Goal: Navigation & Orientation: Find specific page/section

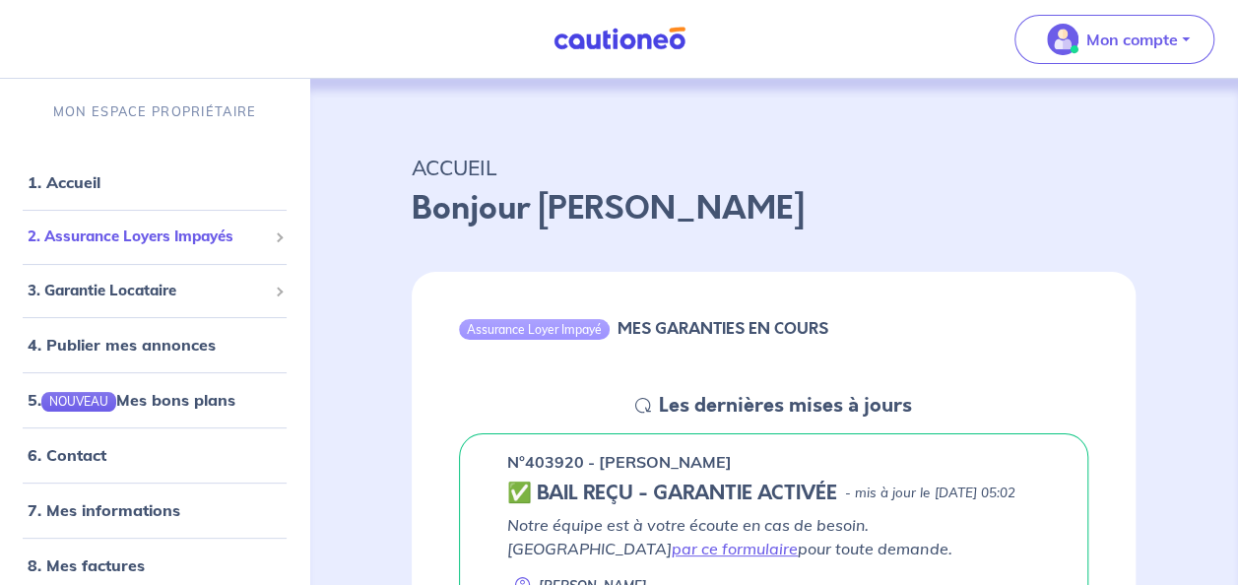
click at [133, 236] on span "2. Assurance Loyers Impayés" at bounding box center [147, 237] width 239 height 23
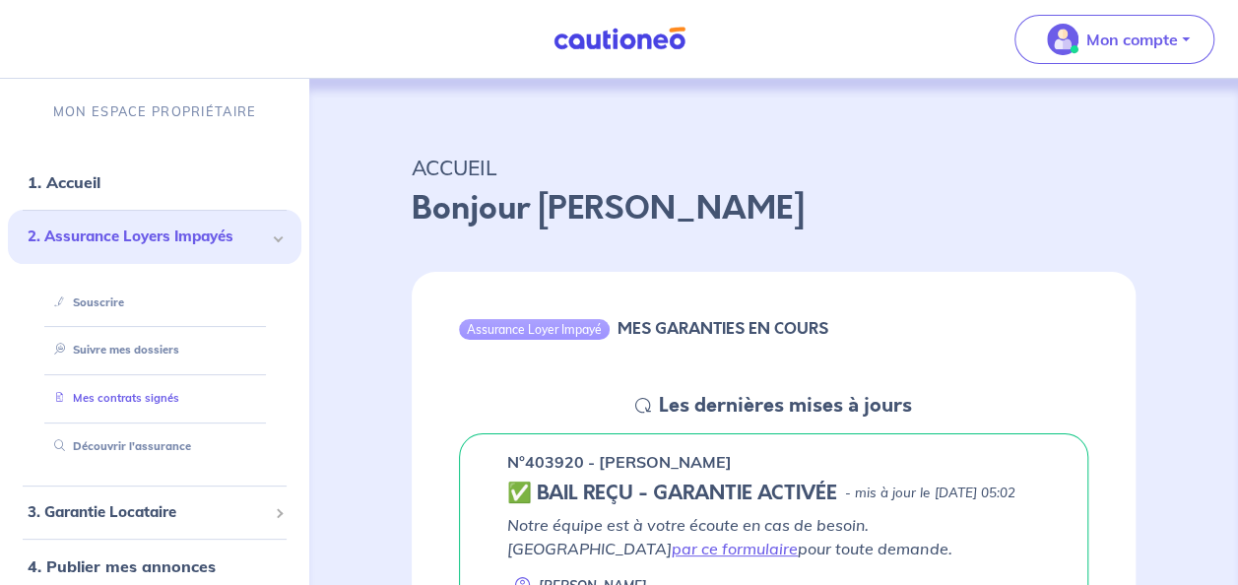
click at [126, 398] on link "Mes contrats signés" at bounding box center [112, 398] width 133 height 14
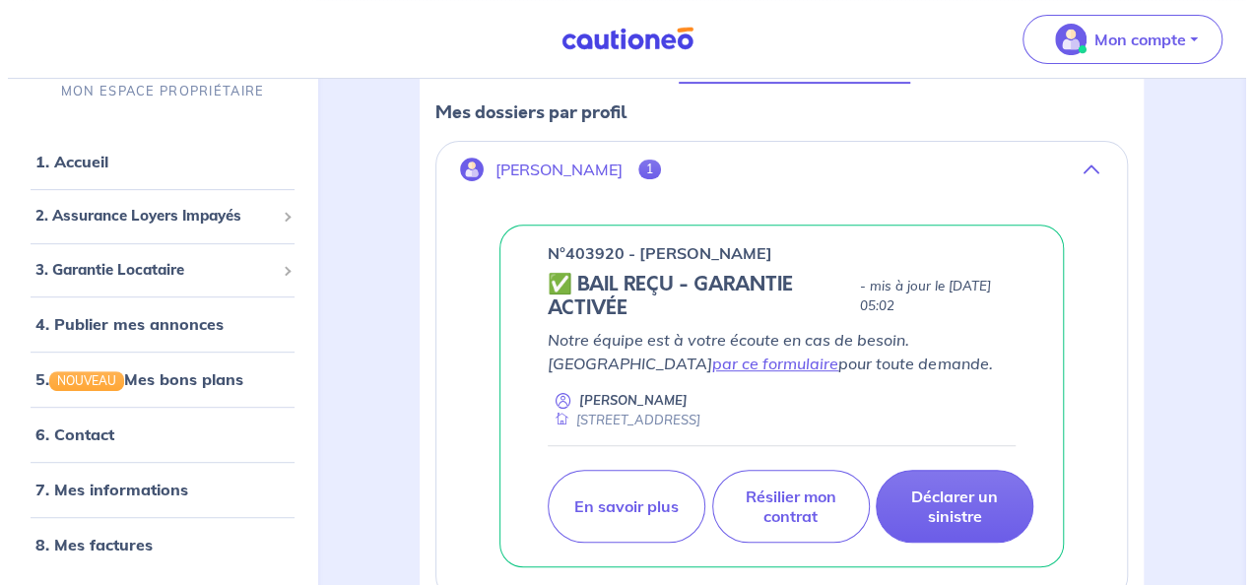
scroll to position [290, 0]
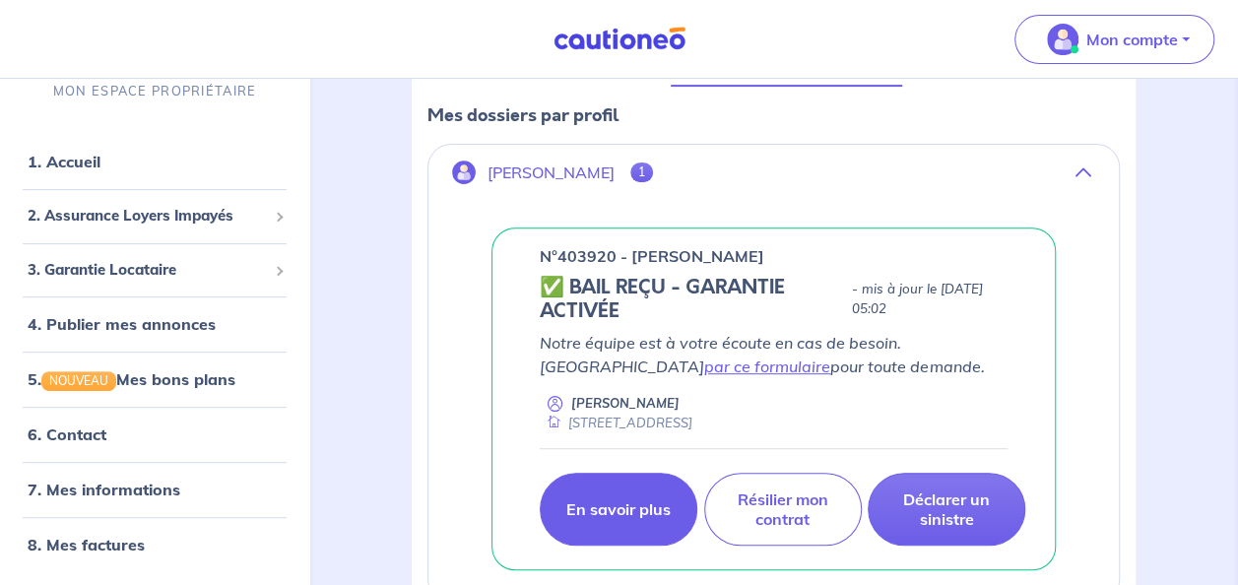
click at [616, 502] on p "En savoir plus" at bounding box center [618, 509] width 104 height 20
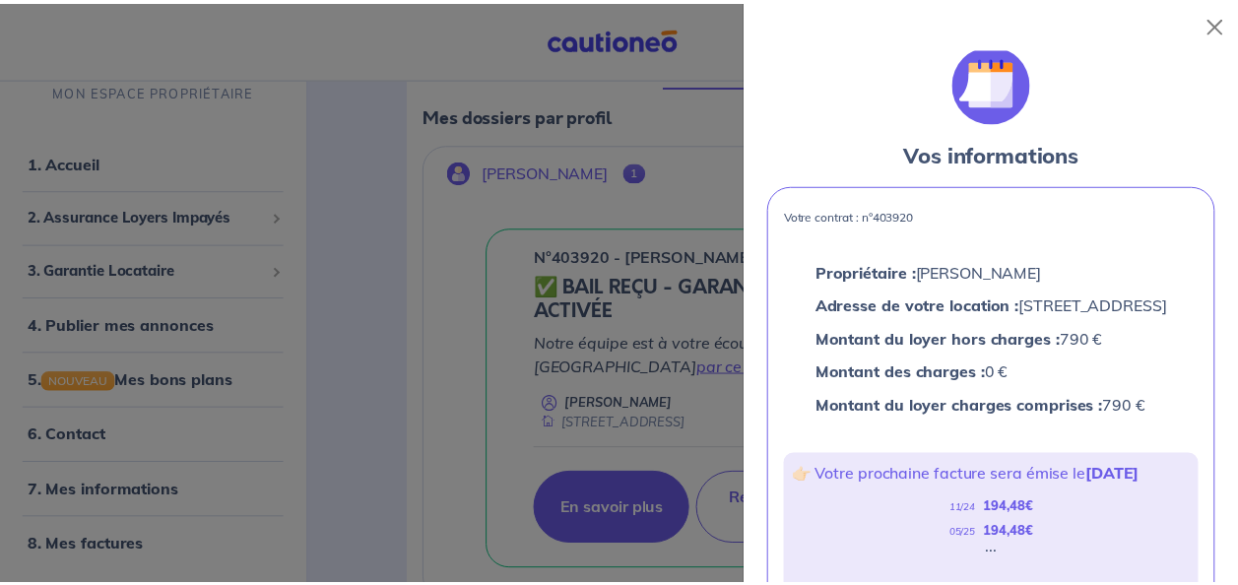
scroll to position [0, 0]
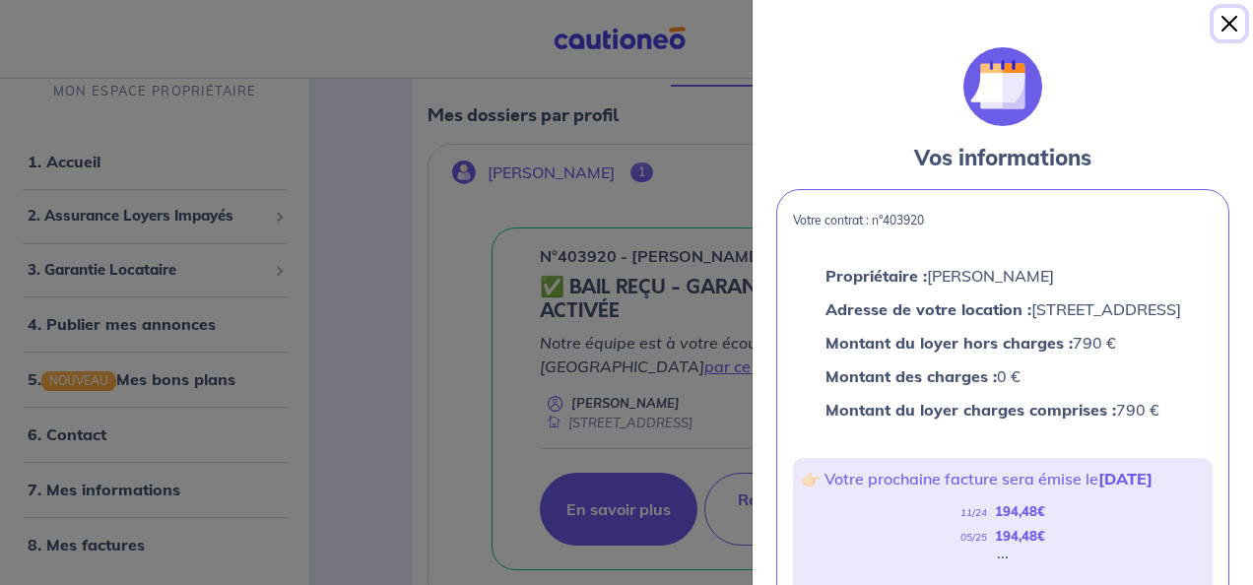
click at [1229, 24] on button "Close" at bounding box center [1230, 24] width 32 height 32
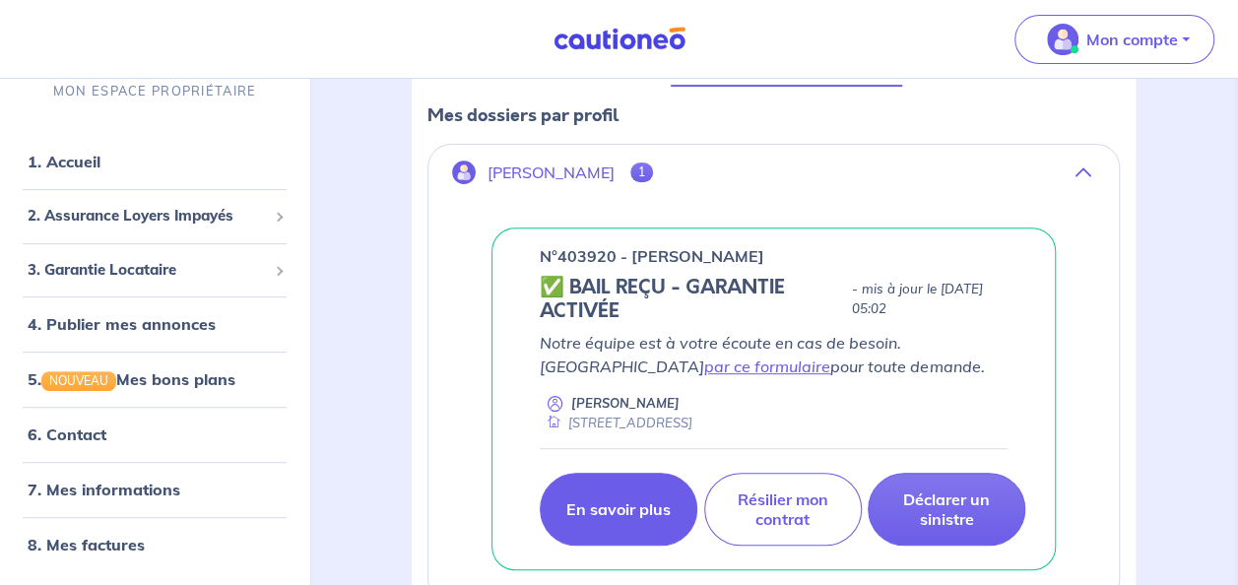
click at [589, 168] on p "[PERSON_NAME]" at bounding box center [551, 173] width 127 height 19
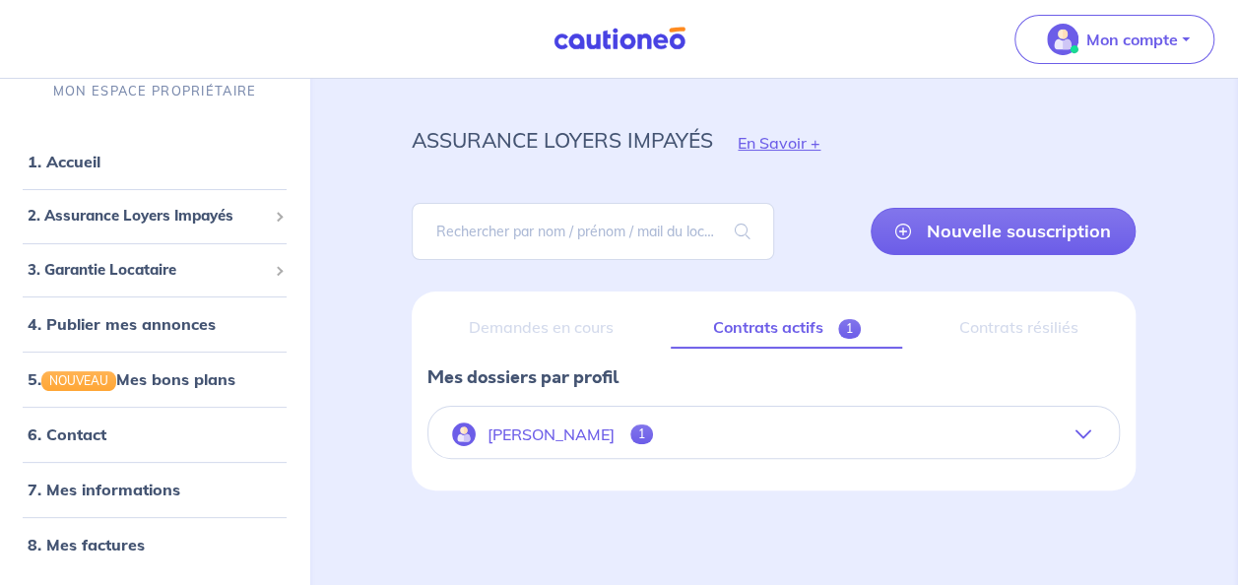
scroll to position [26, 0]
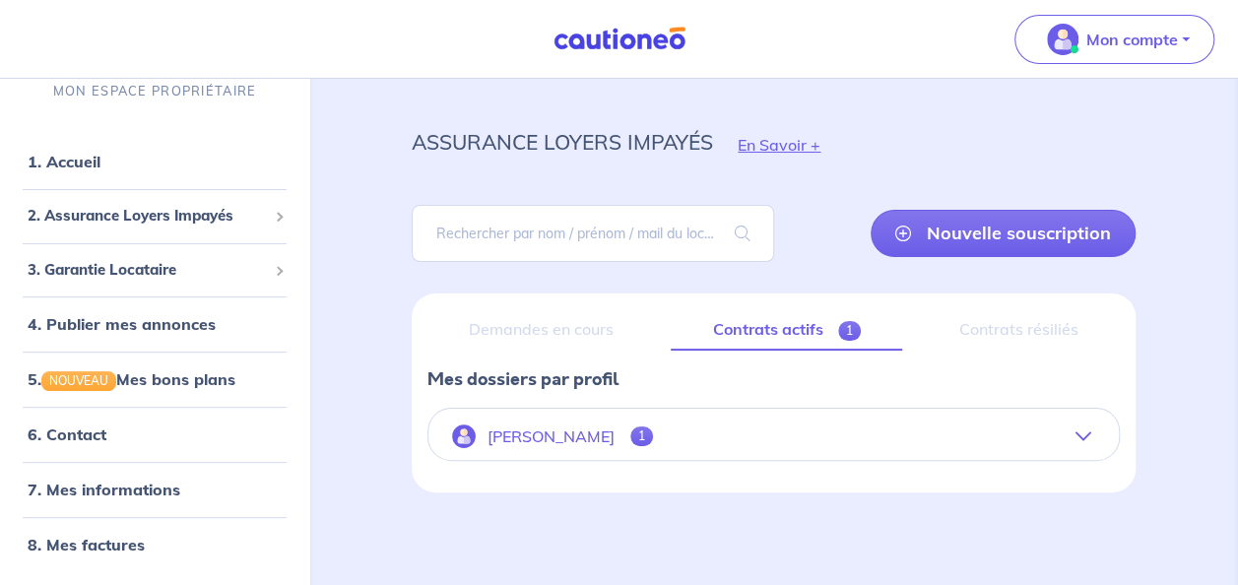
click at [595, 428] on p "[PERSON_NAME]" at bounding box center [551, 437] width 127 height 19
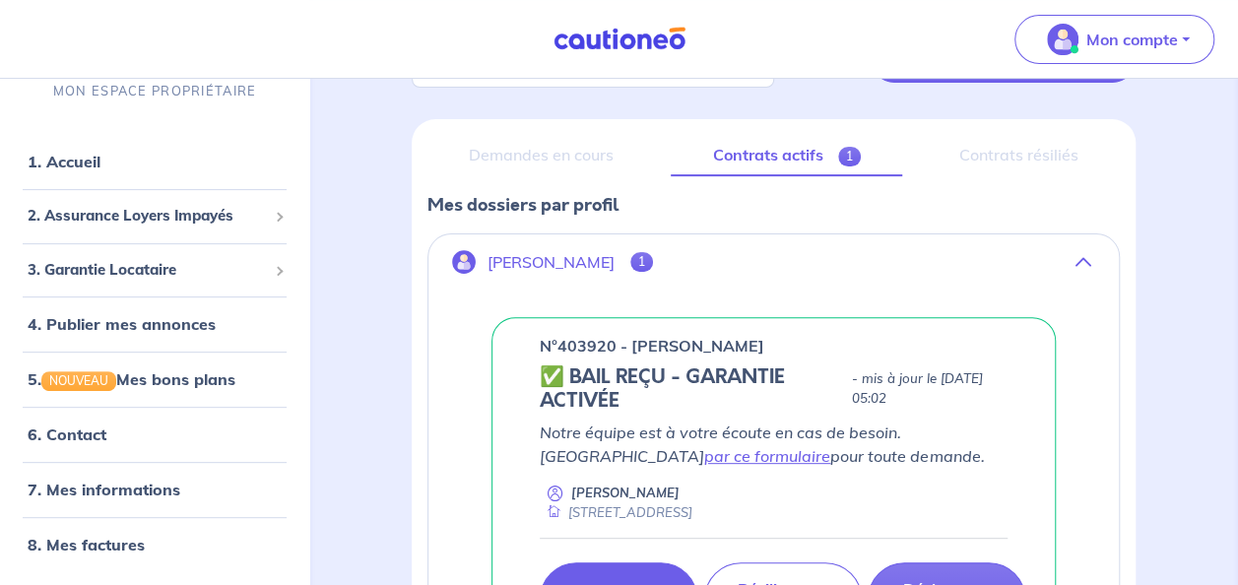
scroll to position [202, 0]
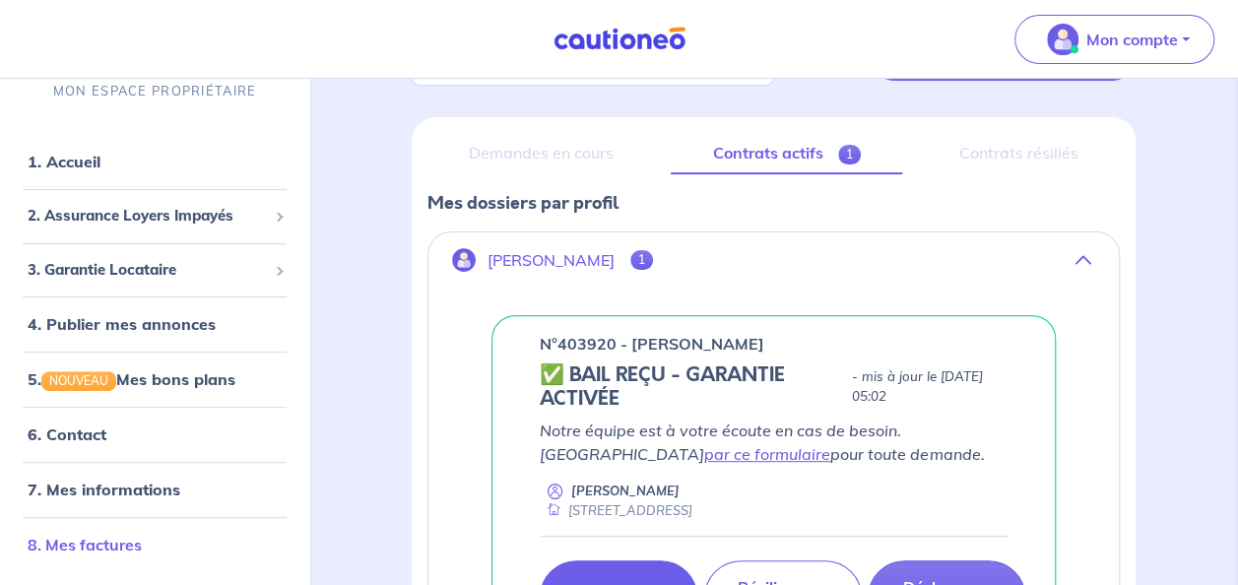
click at [95, 546] on link "8. Mes factures" at bounding box center [85, 546] width 114 height 20
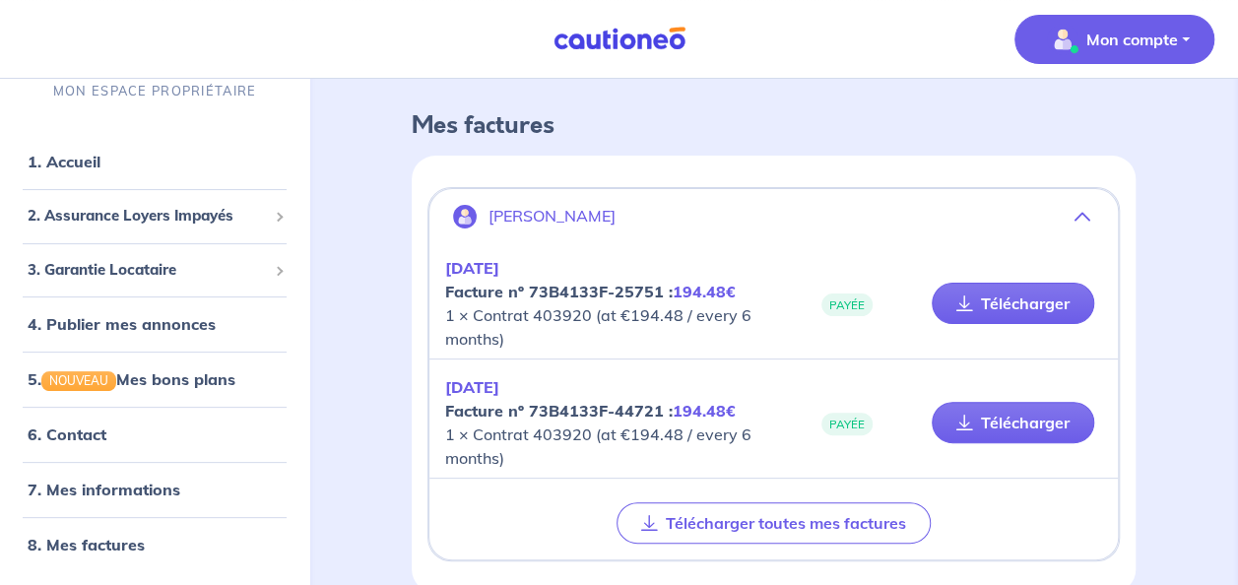
scroll to position [75, 0]
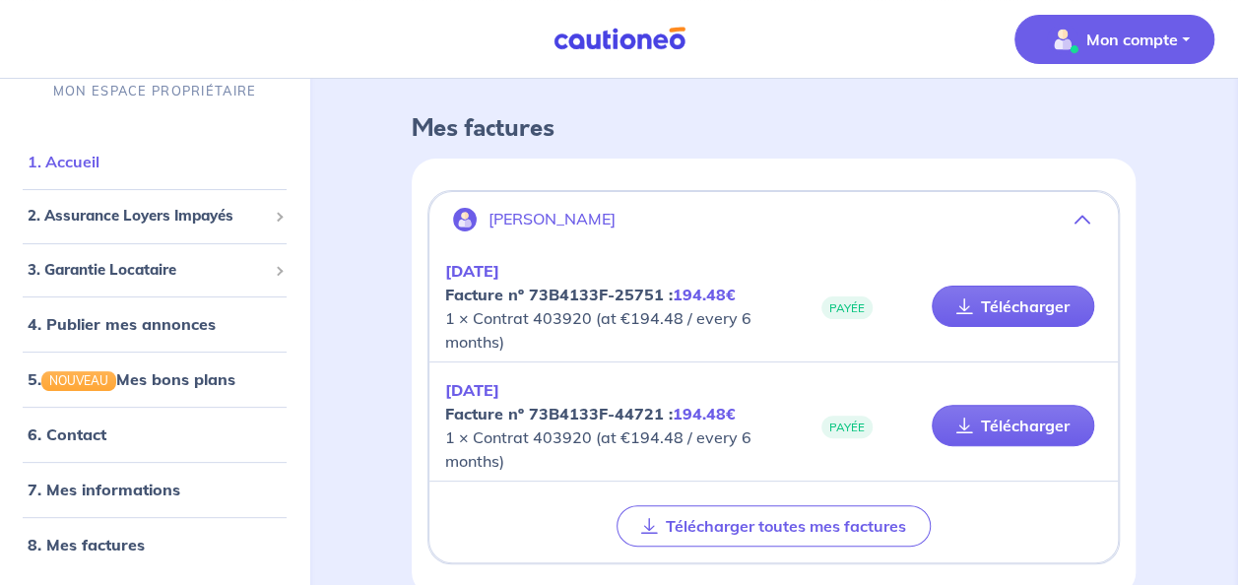
click at [64, 159] on link "1. Accueil" at bounding box center [64, 163] width 72 height 20
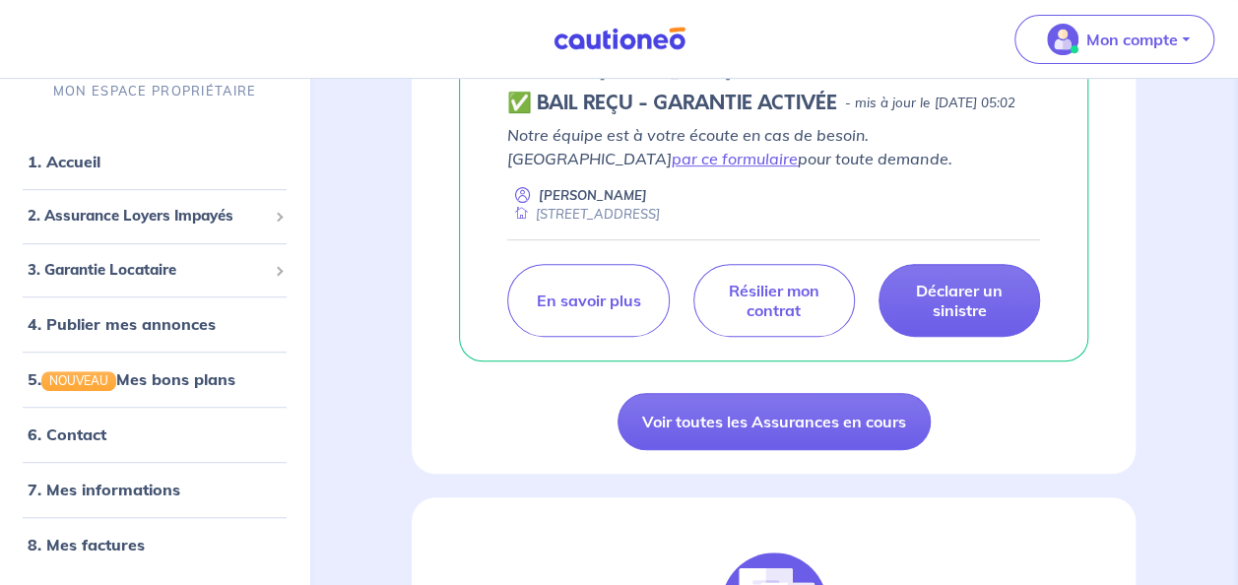
scroll to position [386, 0]
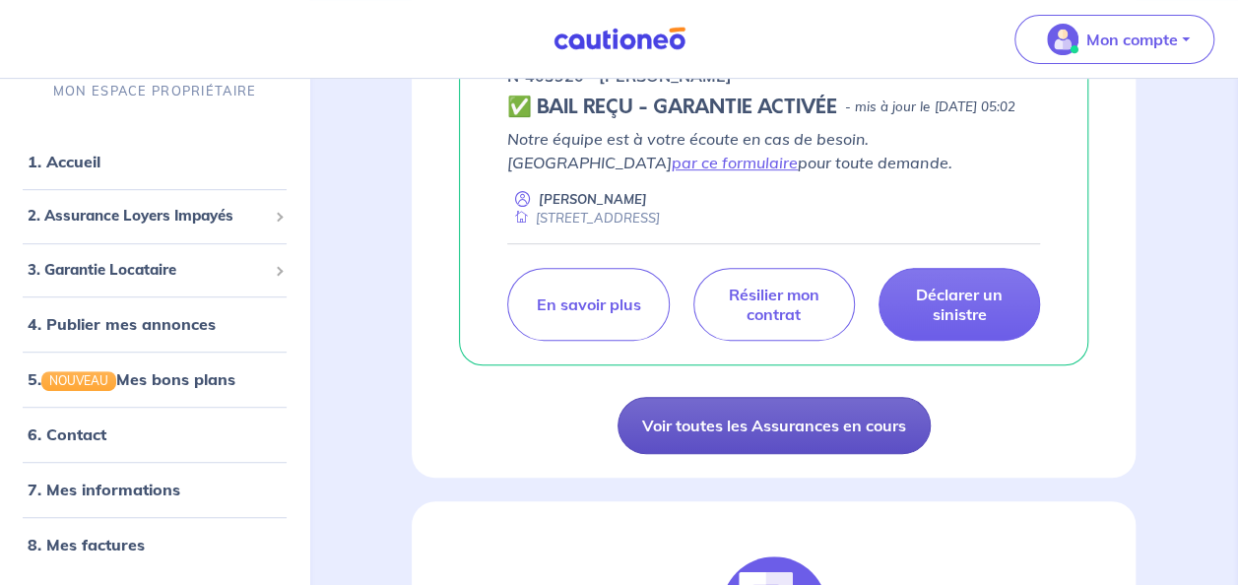
click at [764, 447] on link "Voir toutes les Assurances en cours" at bounding box center [774, 425] width 313 height 57
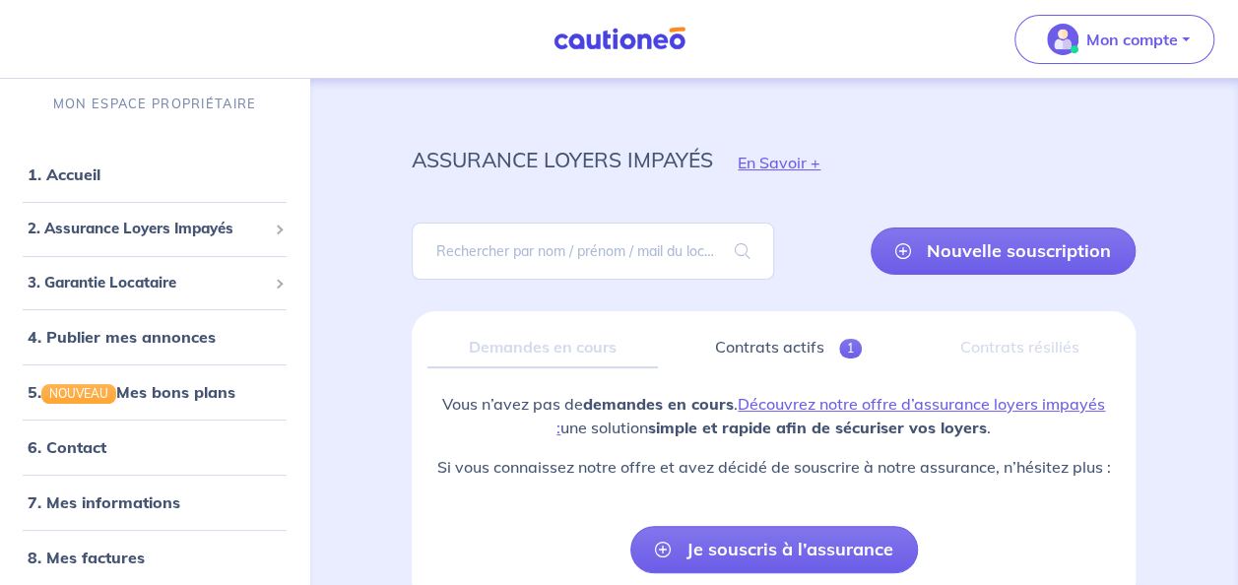
scroll to position [4, 0]
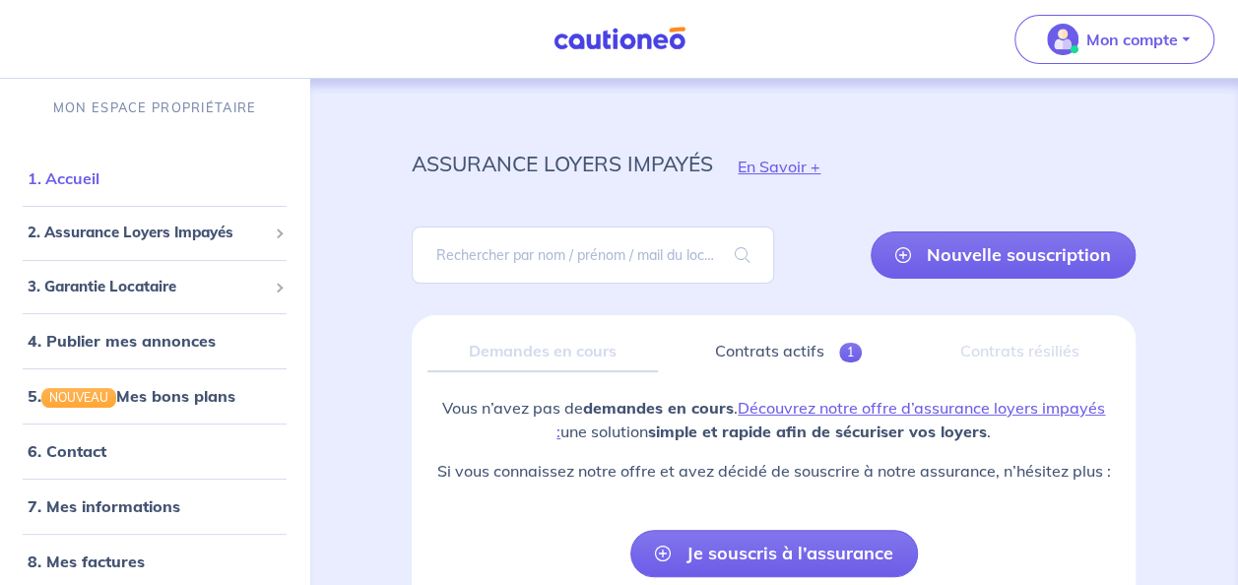
click at [73, 175] on link "1. Accueil" at bounding box center [64, 178] width 72 height 20
